Goal: Task Accomplishment & Management: Manage account settings

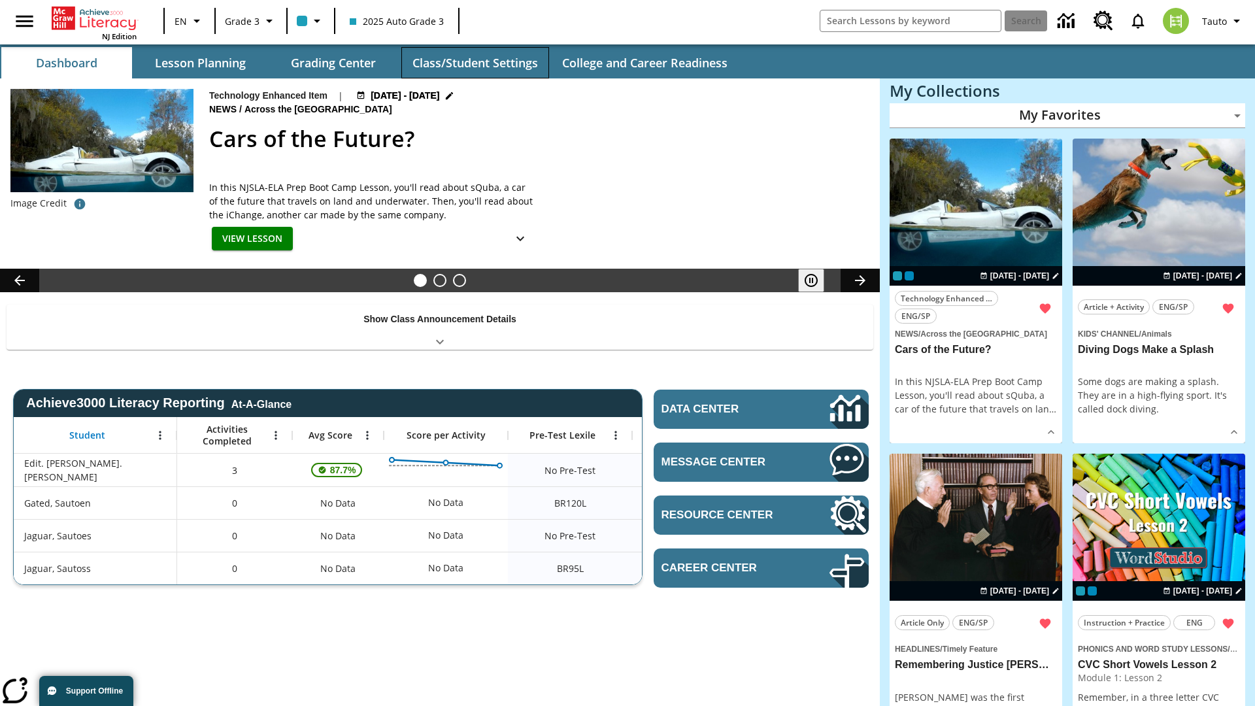
click at [474, 63] on button "Class/Student Settings" at bounding box center [475, 62] width 148 height 31
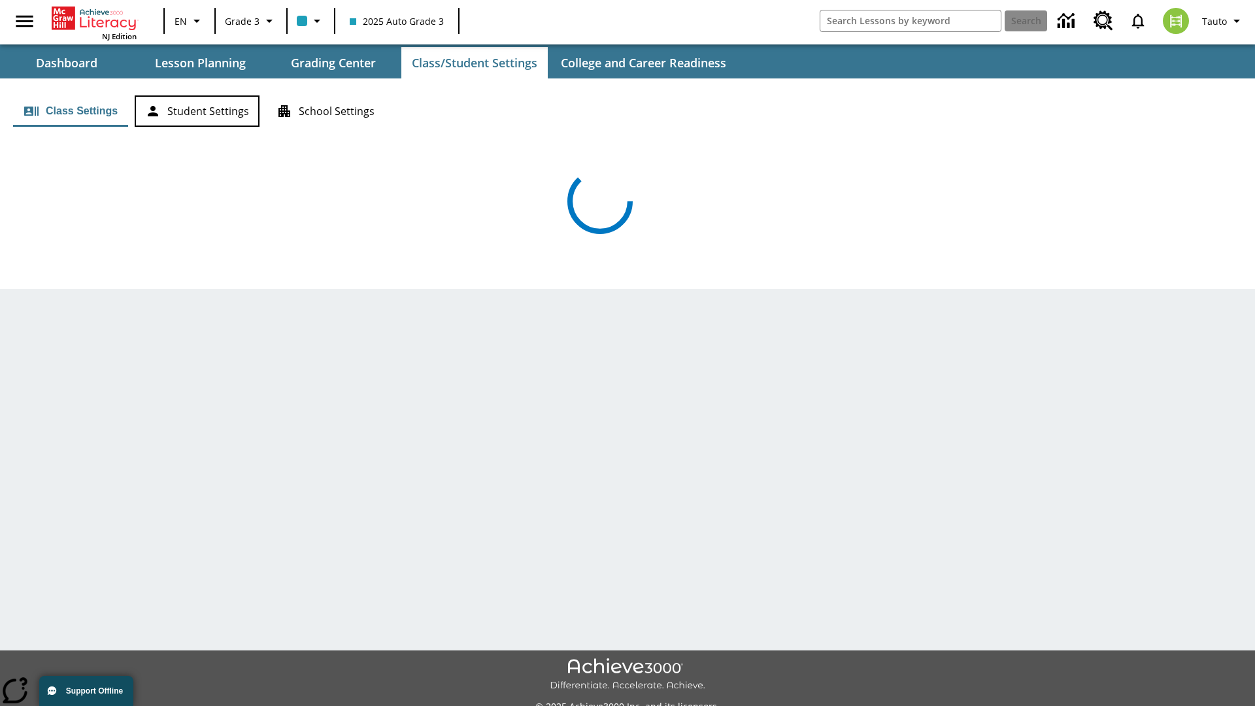
click at [197, 111] on button "Student Settings" at bounding box center [197, 110] width 125 height 31
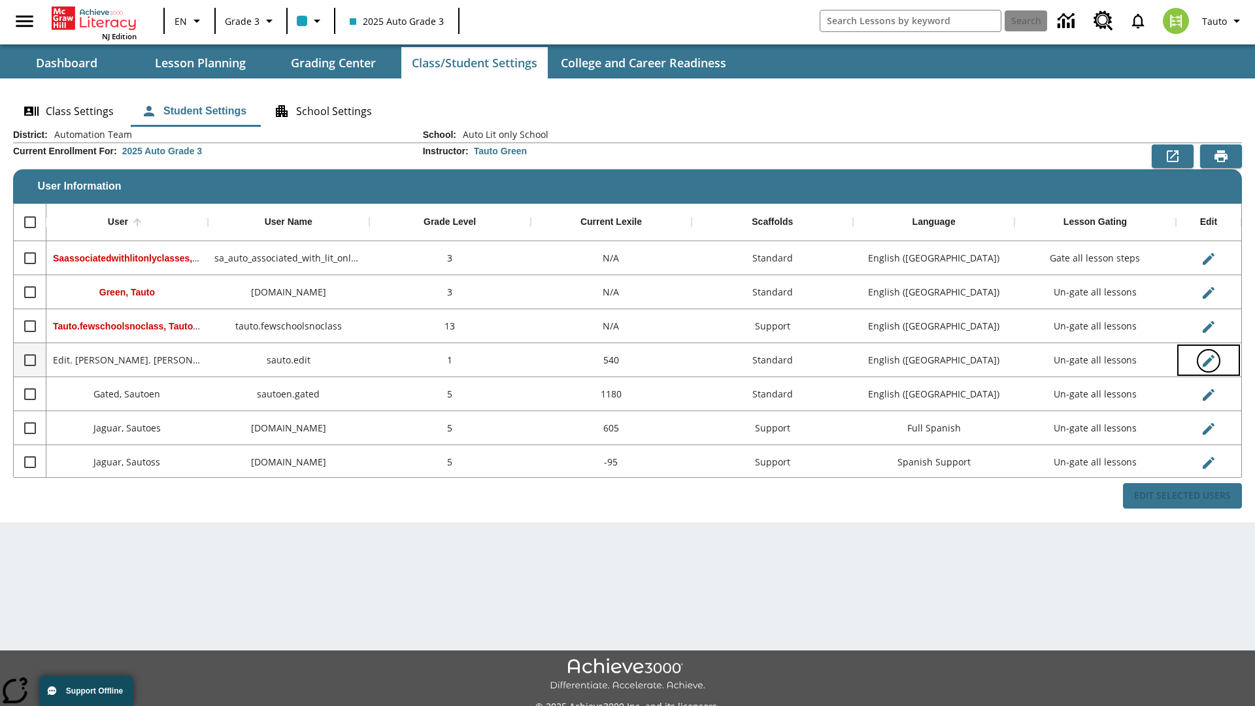
click at [1208, 360] on icon "Edit User" at bounding box center [1208, 361] width 12 height 12
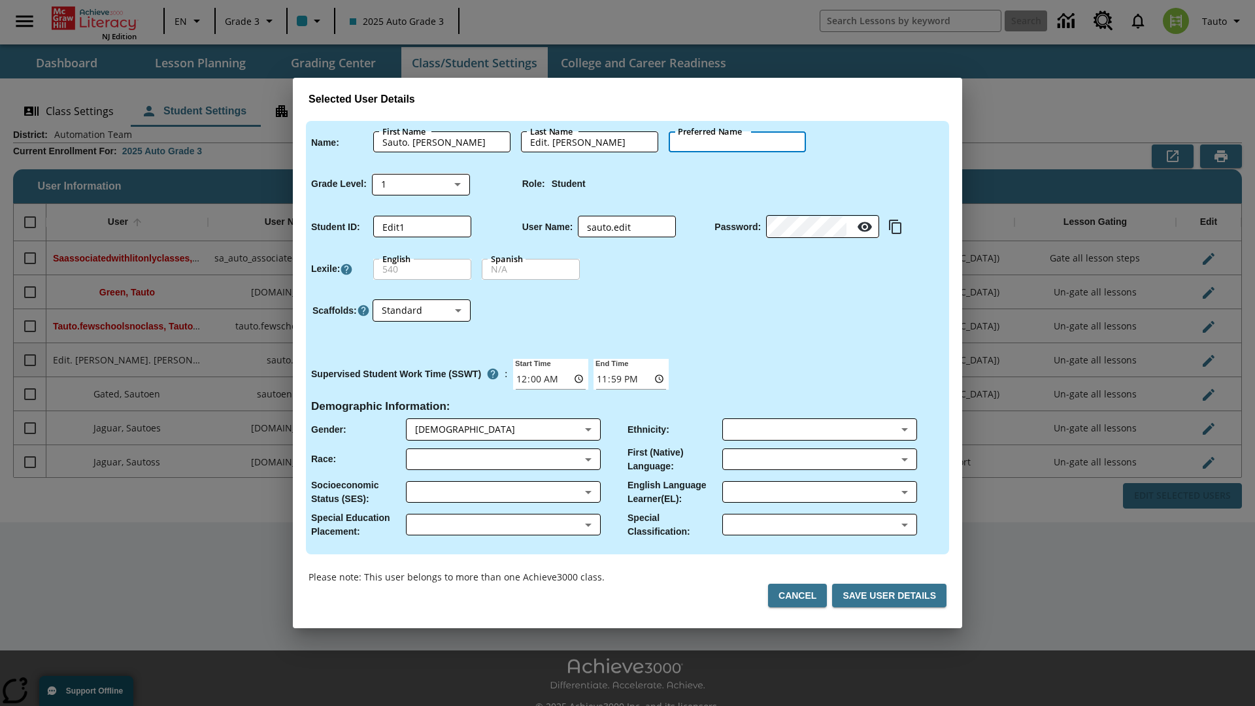
type input "[PERSON_NAME]"
click at [802, 595] on button "Cancel" at bounding box center [797, 596] width 59 height 24
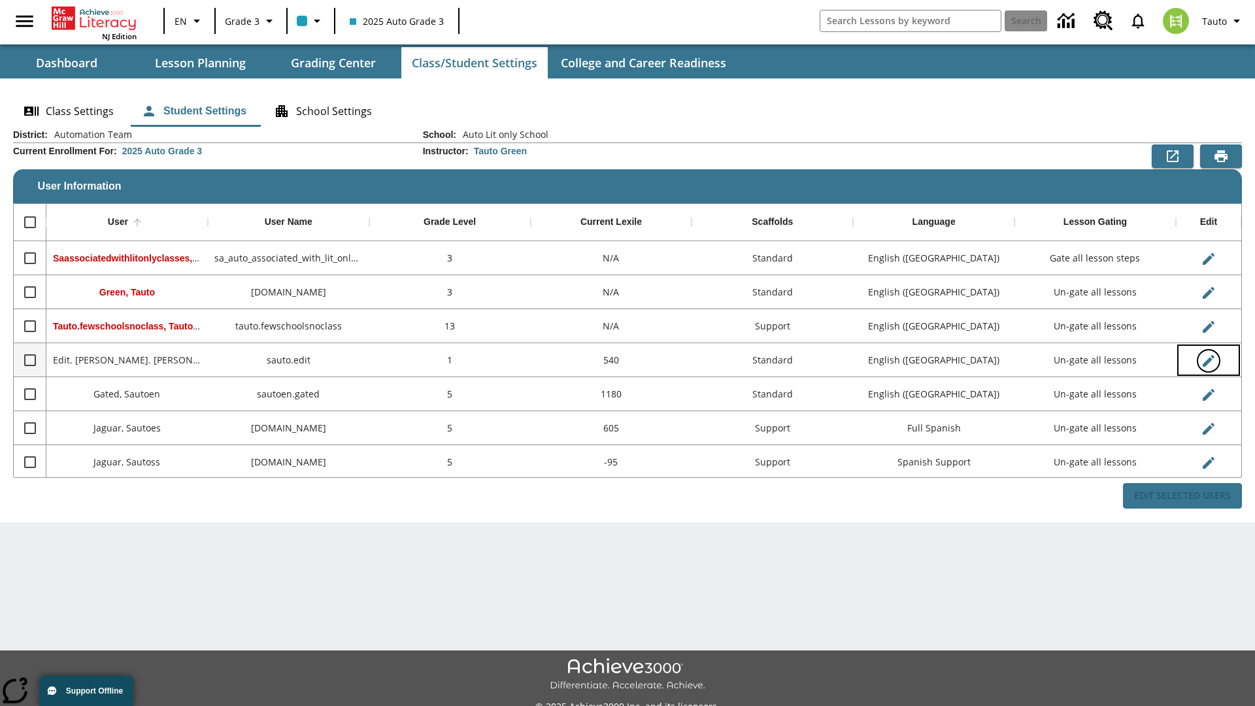
click at [1208, 360] on icon "Edit User" at bounding box center [1208, 361] width 12 height 12
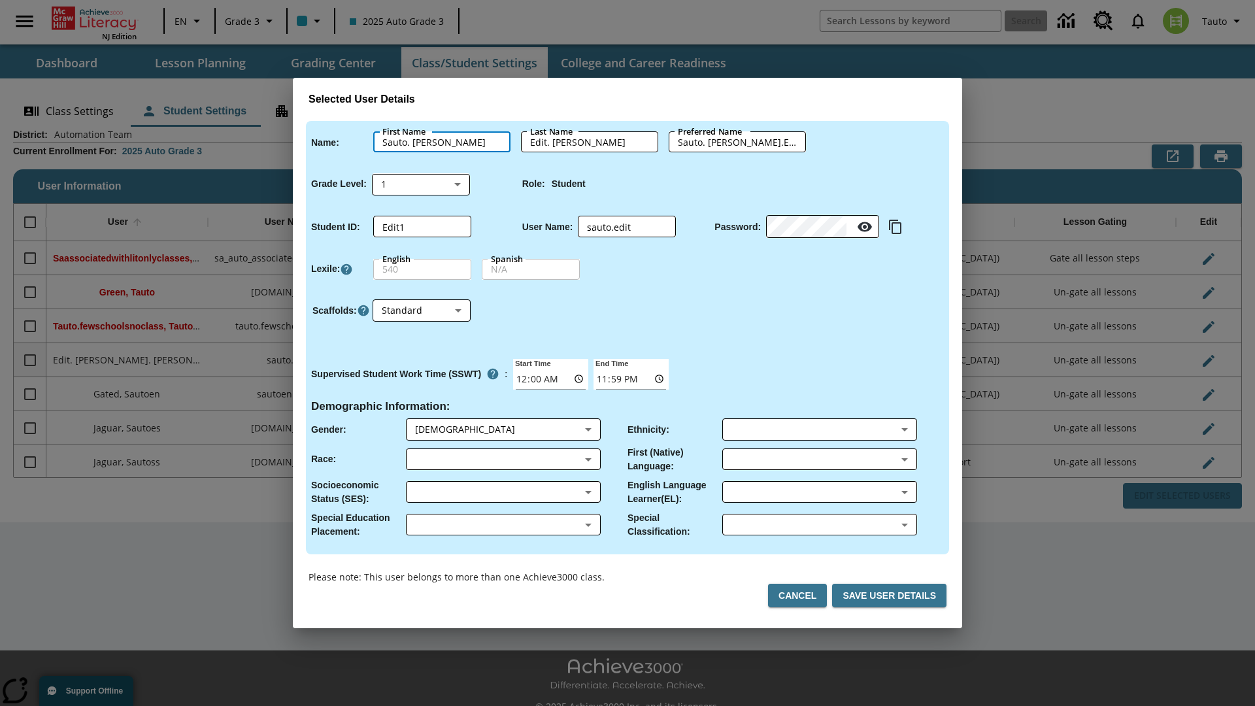
type input "Sauto. [PERSON_NAME]"
type input "Edit. [PERSON_NAME]"
type input "Sauto. [PERSON_NAME].Edit. [PERSON_NAME]"
click at [421, 184] on body "Skip to main content NJ Edition EN Grade 3 2025 Auto Grade 3 Search 0 Tauto Das…" at bounding box center [627, 367] width 1255 height 735
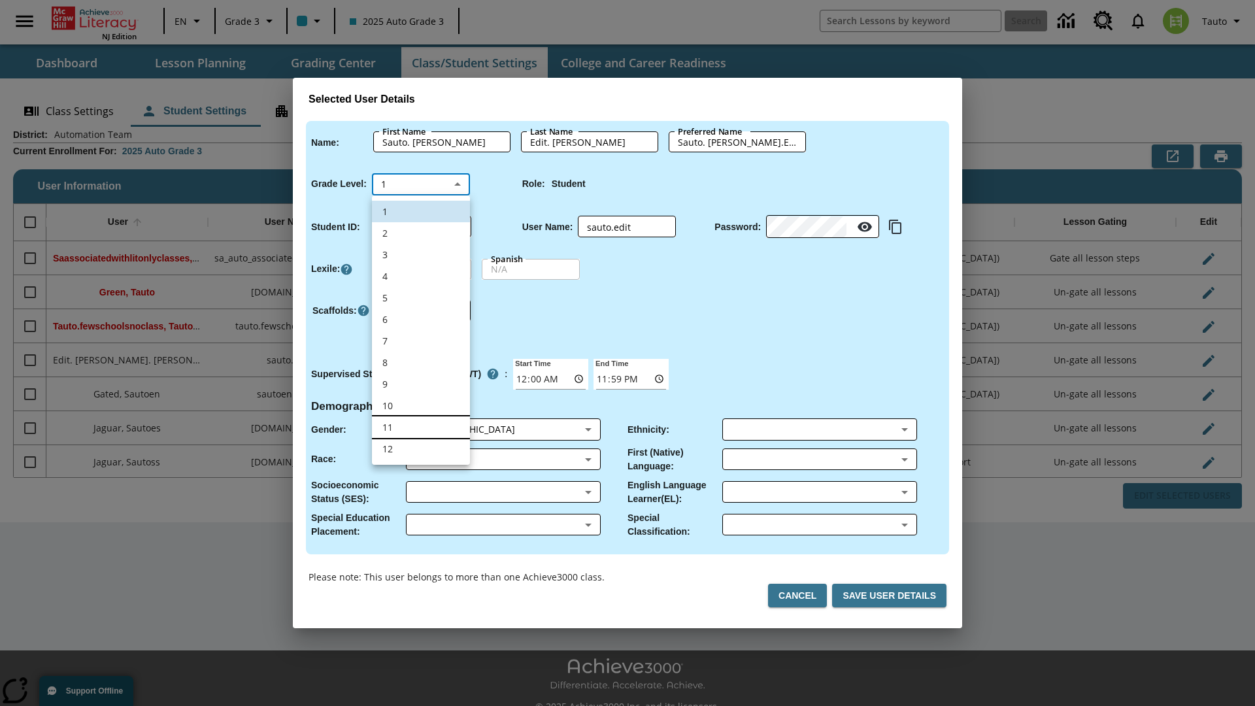
click at [421, 427] on li "11" at bounding box center [421, 427] width 98 height 22
type input "11"
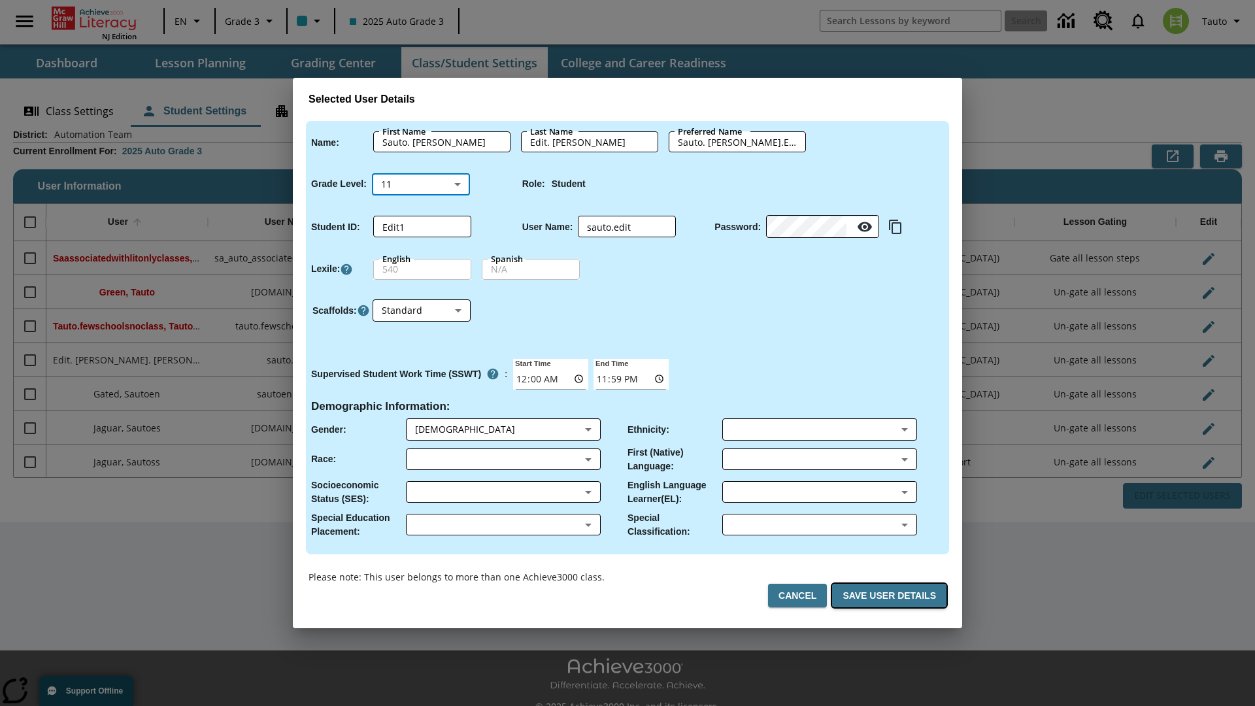
click at [891, 595] on button "Save User Details" at bounding box center [889, 596] width 114 height 24
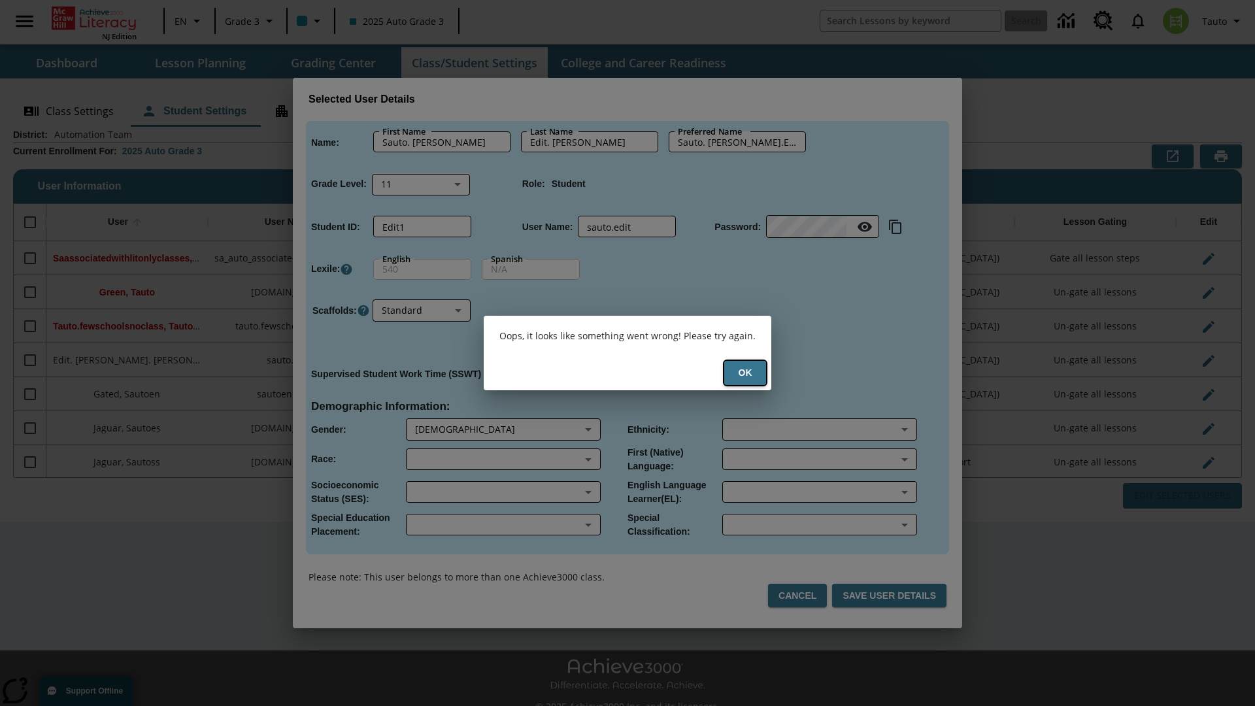
click at [745, 372] on button "Ok" at bounding box center [745, 373] width 42 height 24
